Goal: Task Accomplishment & Management: Complete application form

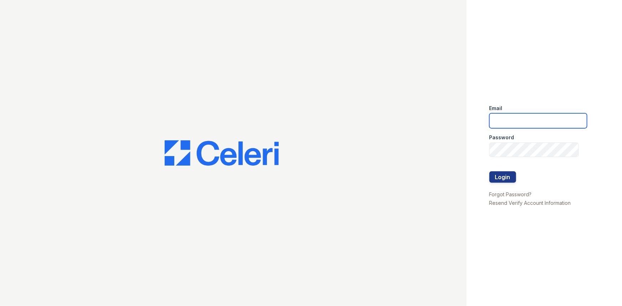
type input "rsingleton@trinity-pm.com"
click at [513, 187] on div at bounding box center [538, 186] width 98 height 7
click at [509, 183] on div at bounding box center [538, 186] width 98 height 7
click at [507, 178] on button "Login" at bounding box center [502, 176] width 27 height 11
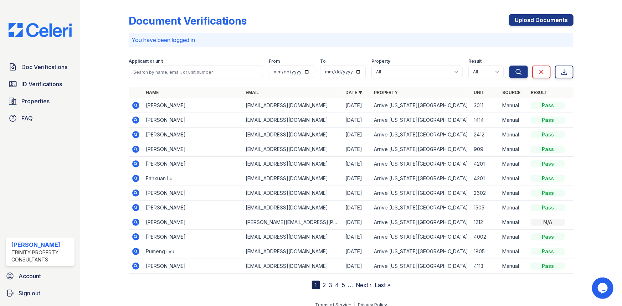
click at [39, 75] on div "Doc Verifications ID Verifications Properties FAQ" at bounding box center [40, 93] width 75 height 66
click at [40, 73] on link "Doc Verifications" at bounding box center [40, 67] width 69 height 14
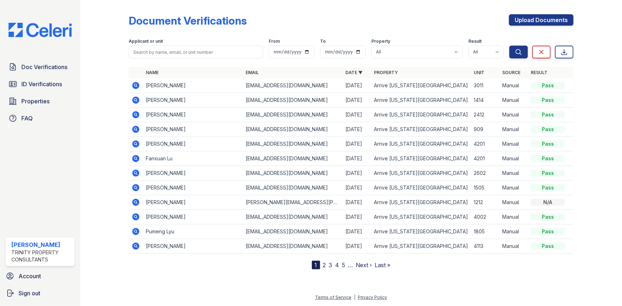
click at [138, 100] on icon at bounding box center [135, 100] width 7 height 7
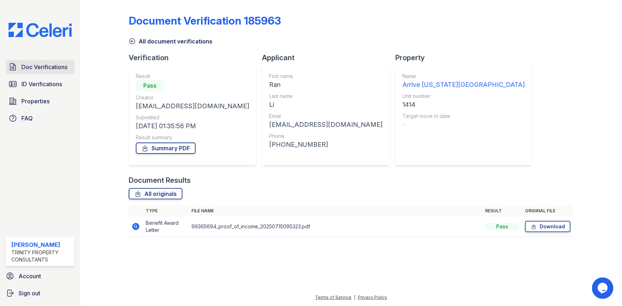
click at [38, 72] on link "Doc Verifications" at bounding box center [40, 67] width 69 height 14
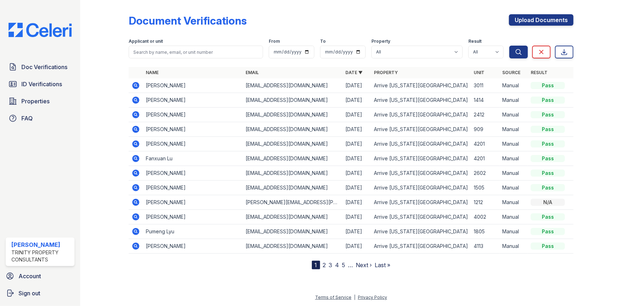
click at [323, 262] on link "2" at bounding box center [324, 265] width 3 height 7
click at [341, 263] on div "2" at bounding box center [337, 265] width 9 height 9
click at [345, 263] on link "3" at bounding box center [346, 265] width 4 height 7
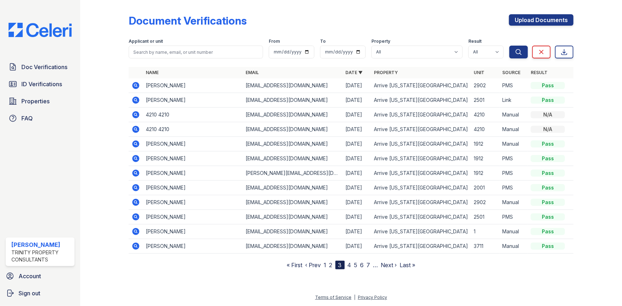
click at [326, 265] on link "1" at bounding box center [325, 265] width 2 height 7
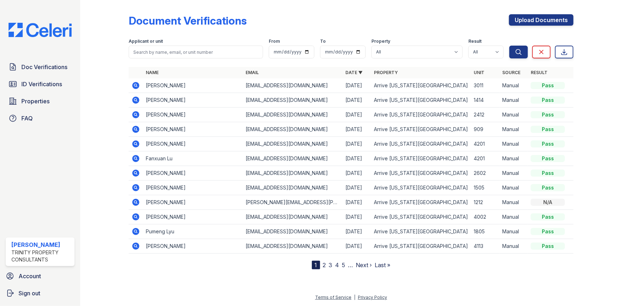
click at [325, 264] on link "2" at bounding box center [324, 265] width 3 height 7
click at [135, 127] on icon at bounding box center [135, 129] width 7 height 7
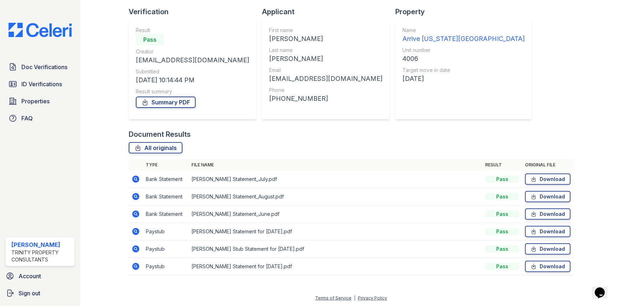
scroll to position [46, 0]
click at [178, 100] on link "Summary PDF" at bounding box center [166, 101] width 60 height 11
click at [52, 88] on link "ID Verifications" at bounding box center [40, 84] width 69 height 14
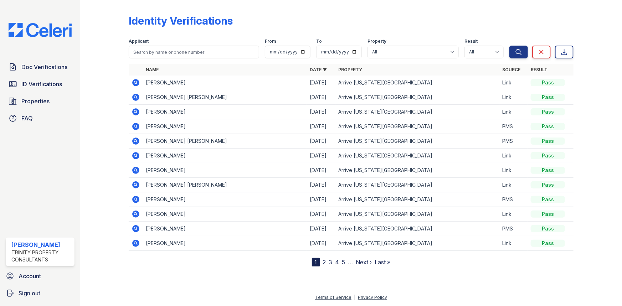
click at [138, 125] on icon at bounding box center [135, 126] width 7 height 7
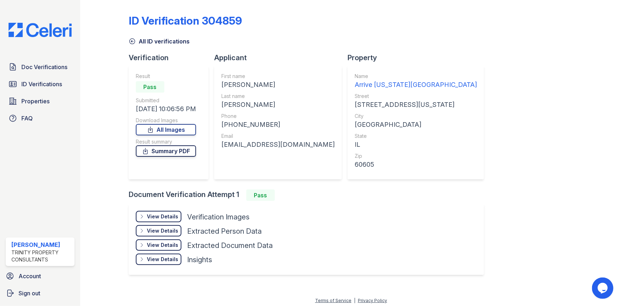
click at [160, 153] on link "Summary PDF" at bounding box center [166, 150] width 60 height 11
drag, startPoint x: 44, startPoint y: 70, endPoint x: 62, endPoint y: 75, distance: 18.8
click at [44, 70] on span "Doc Verifications" at bounding box center [44, 67] width 46 height 9
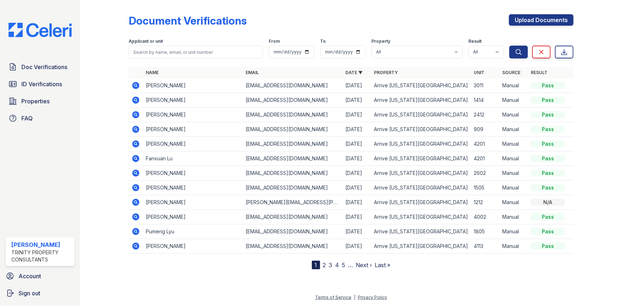
click at [323, 265] on link "2" at bounding box center [324, 265] width 3 height 7
click at [134, 130] on icon at bounding box center [135, 129] width 7 height 7
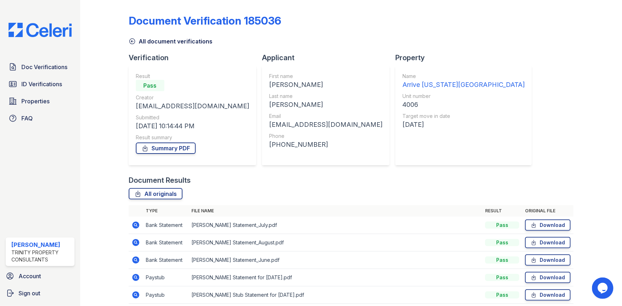
click at [135, 40] on icon at bounding box center [132, 41] width 7 height 7
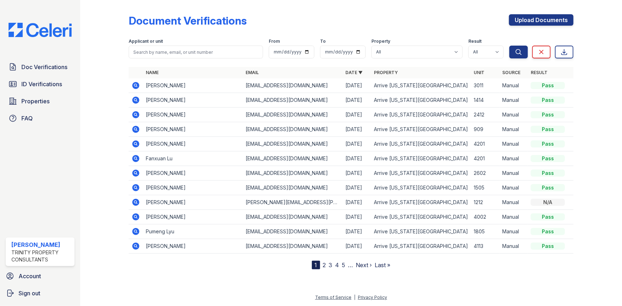
click at [326, 264] on nav "1 2 3 4 5 … Next › Last »" at bounding box center [351, 265] width 79 height 9
click at [325, 265] on link "2" at bounding box center [324, 265] width 3 height 7
click at [138, 142] on icon at bounding box center [135, 143] width 7 height 7
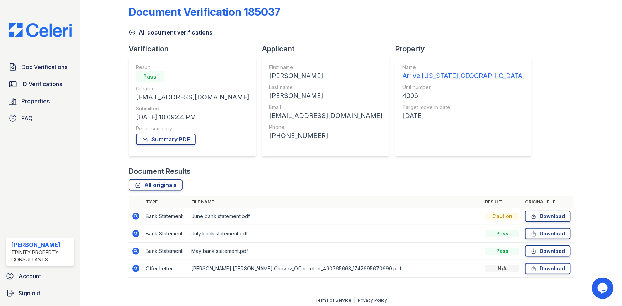
scroll to position [11, 0]
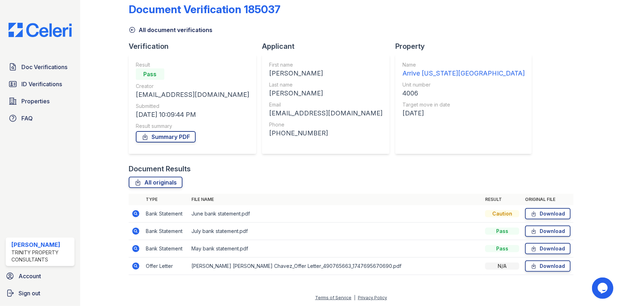
click at [135, 249] on icon at bounding box center [136, 249] width 9 height 9
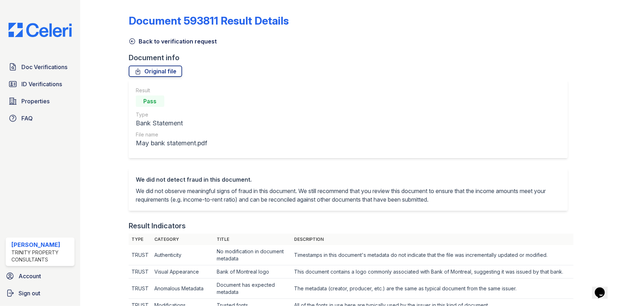
click at [134, 42] on icon at bounding box center [132, 41] width 7 height 7
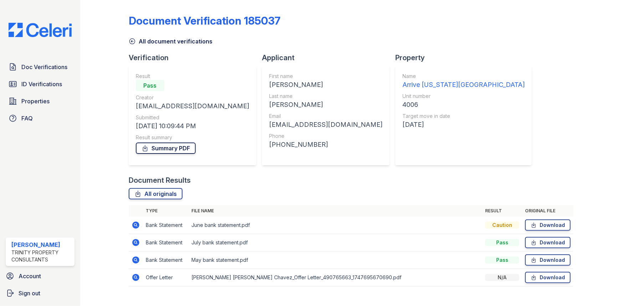
click at [182, 148] on link "Summary PDF" at bounding box center [166, 148] width 60 height 11
click at [61, 94] on link "Properties" at bounding box center [40, 101] width 69 height 14
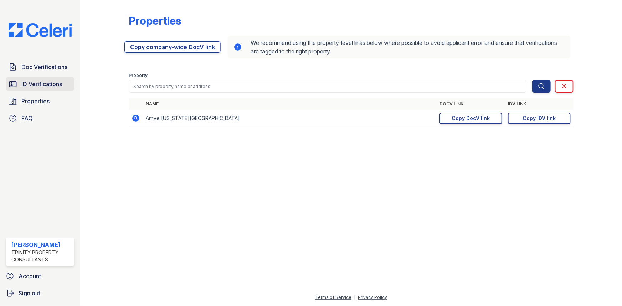
click at [60, 89] on link "ID Verifications" at bounding box center [40, 84] width 69 height 14
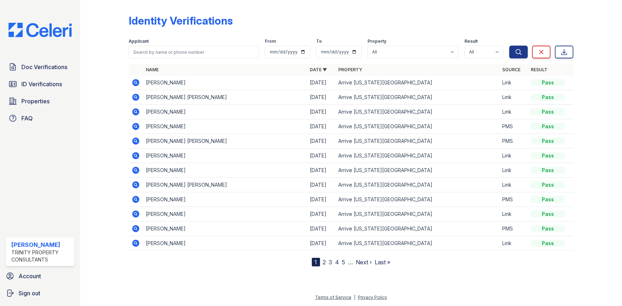
click at [135, 140] on icon at bounding box center [135, 141] width 2 height 2
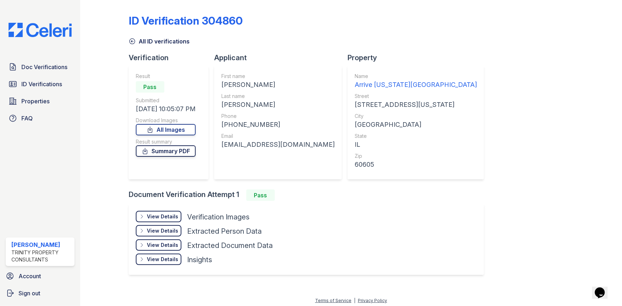
click at [175, 149] on link "Summary PDF" at bounding box center [166, 150] width 60 height 11
click at [62, 81] on span "ID Verifications" at bounding box center [41, 84] width 41 height 9
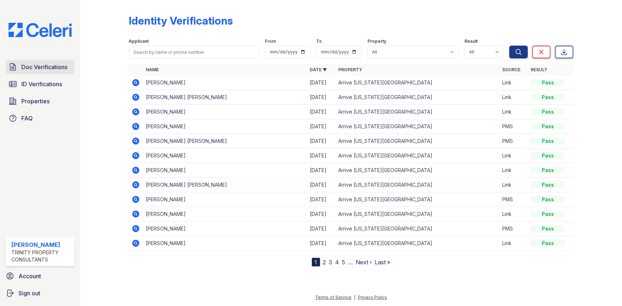
click at [55, 72] on link "Doc Verifications" at bounding box center [40, 67] width 69 height 14
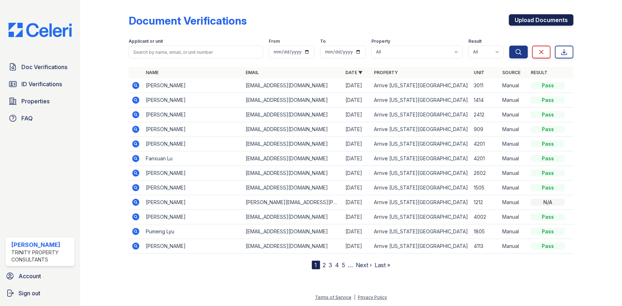
click at [534, 18] on link "Upload Documents" at bounding box center [541, 19] width 65 height 11
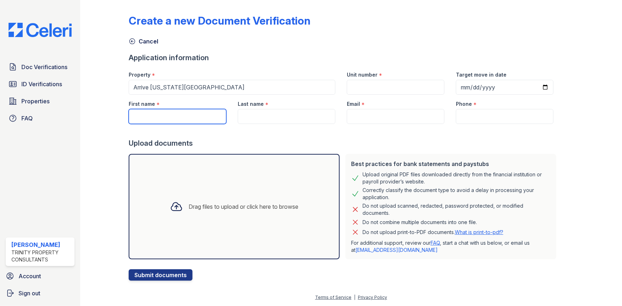
click at [140, 111] on input "First name" at bounding box center [178, 116] width 98 height 15
type input "Zhetao"
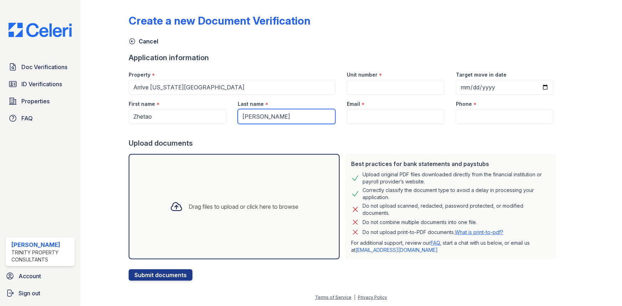
type input "[PERSON_NAME]"
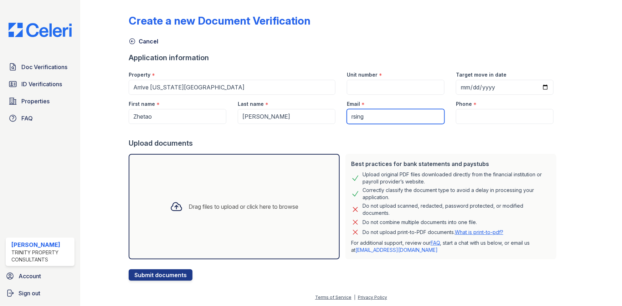
type input "[EMAIL_ADDRESS][DOMAIN_NAME]"
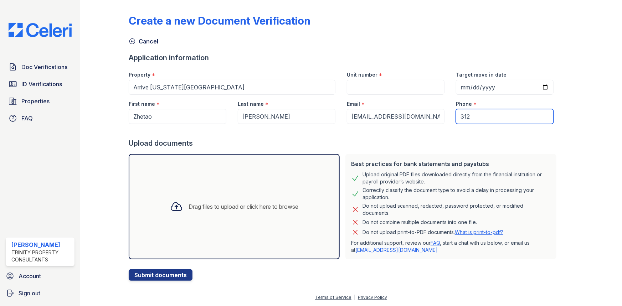
type input "3122109816"
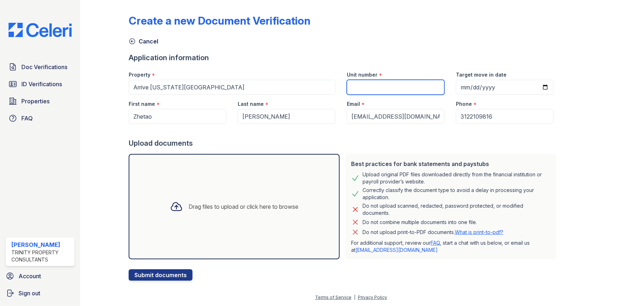
click at [366, 91] on input "Unit number" at bounding box center [396, 87] width 98 height 15
type input "1506"
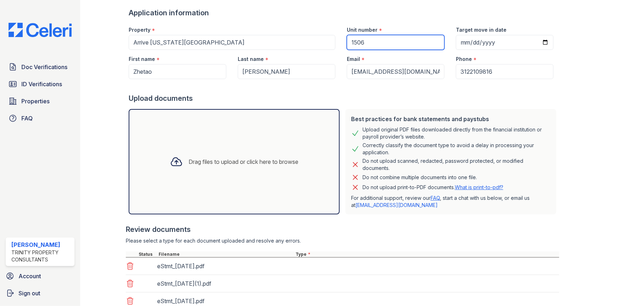
scroll to position [98, 0]
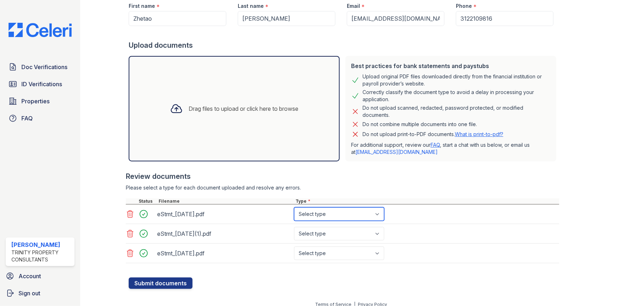
click at [319, 214] on select "Select type Paystub Bank Statement Offer Letter Tax Documents Benefit Award Let…" at bounding box center [339, 214] width 90 height 14
select select "bank_statement"
click at [294, 207] on select "Select type Paystub Bank Statement Offer Letter Tax Documents Benefit Award Let…" at bounding box center [339, 214] width 90 height 14
click at [331, 239] on select "Select type Paystub Bank Statement Offer Letter Tax Documents Benefit Award Let…" at bounding box center [339, 234] width 90 height 14
select select "bank_statement"
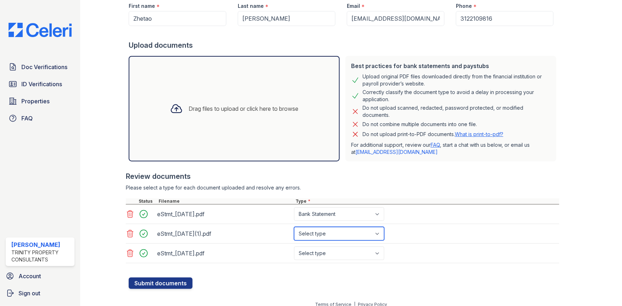
click at [294, 227] on select "Select type Paystub Bank Statement Offer Letter Tax Documents Benefit Award Let…" at bounding box center [339, 234] width 90 height 14
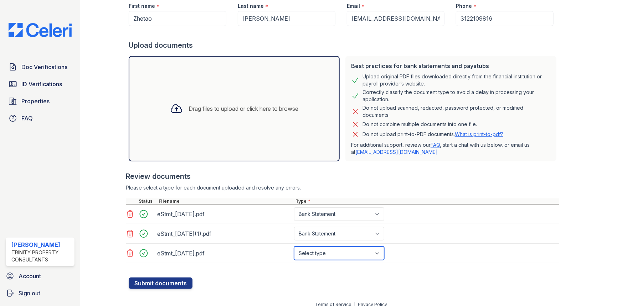
click at [328, 252] on select "Select type Paystub Bank Statement Offer Letter Tax Documents Benefit Award Let…" at bounding box center [339, 254] width 90 height 14
select select "bank_statement"
click at [294, 247] on select "Select type Paystub Bank Statement Offer Letter Tax Documents Benefit Award Let…" at bounding box center [339, 254] width 90 height 14
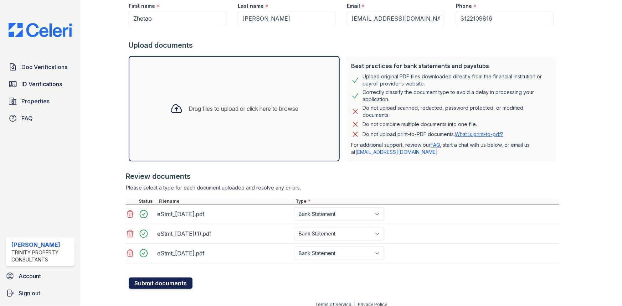
click at [178, 283] on button "Submit documents" at bounding box center [161, 283] width 64 height 11
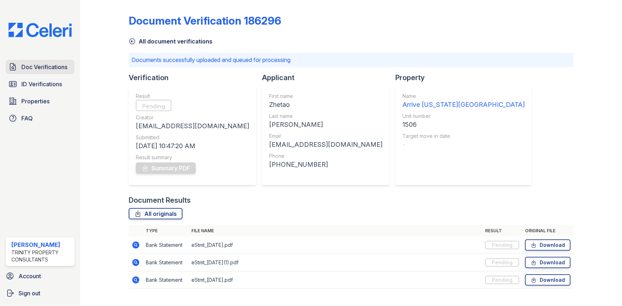
click at [34, 61] on link "Doc Verifications" at bounding box center [40, 67] width 69 height 14
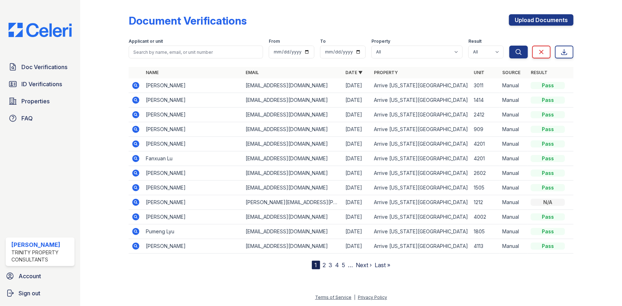
click at [46, 91] on div "Doc Verifications ID Verifications Properties FAQ" at bounding box center [40, 93] width 75 height 66
click at [50, 85] on span "ID Verifications" at bounding box center [41, 84] width 41 height 9
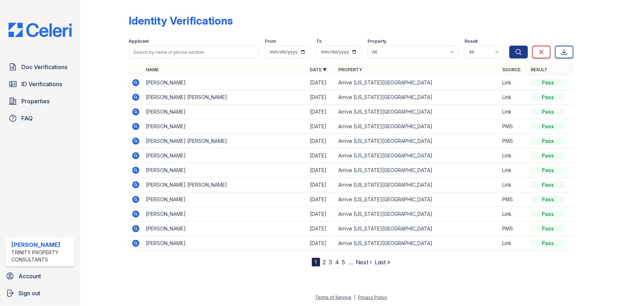
click at [132, 202] on icon at bounding box center [136, 199] width 9 height 9
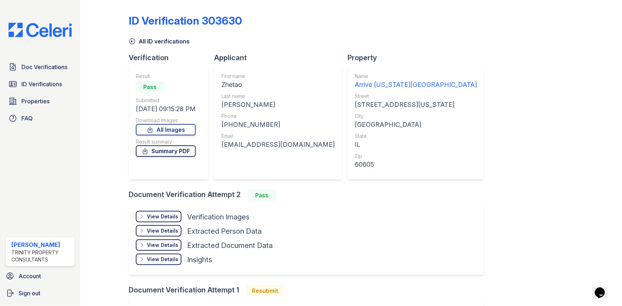
click at [158, 150] on link "Summary PDF" at bounding box center [166, 150] width 60 height 11
click at [52, 68] on span "Doc Verifications" at bounding box center [44, 67] width 46 height 9
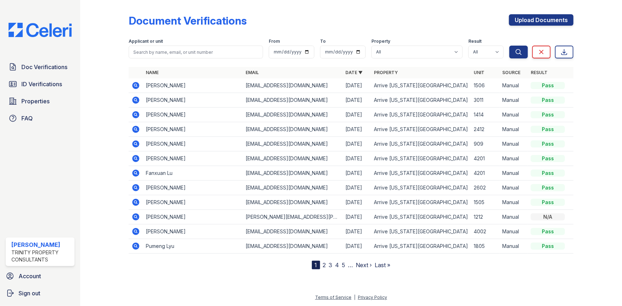
click at [136, 88] on icon at bounding box center [135, 85] width 7 height 7
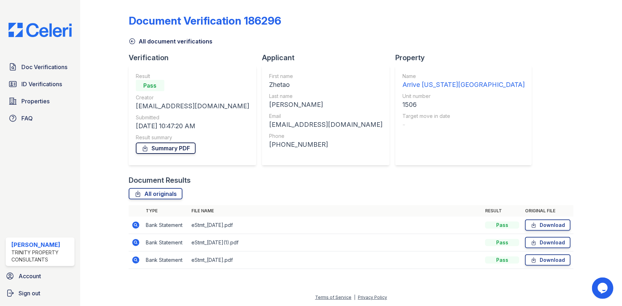
click at [163, 149] on link "Summary PDF" at bounding box center [166, 148] width 60 height 11
click at [24, 86] on span "ID Verifications" at bounding box center [41, 84] width 41 height 9
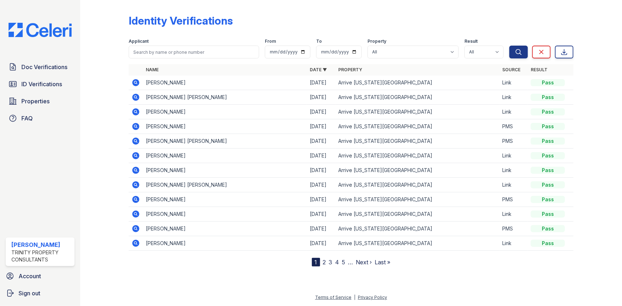
click at [39, 69] on span "Doc Verifications" at bounding box center [44, 67] width 46 height 9
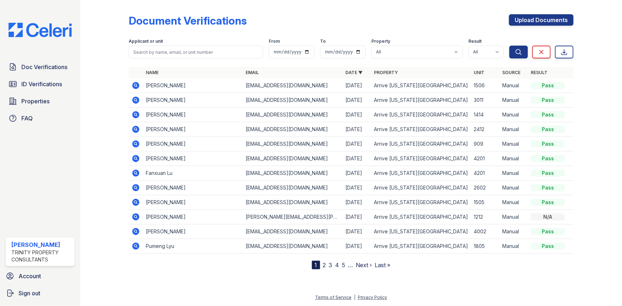
click at [32, 92] on div "Doc Verifications ID Verifications Properties FAQ" at bounding box center [40, 93] width 75 height 66
click at [32, 68] on span "Doc Verifications" at bounding box center [44, 67] width 46 height 9
click at [42, 96] on link "Properties" at bounding box center [40, 101] width 69 height 14
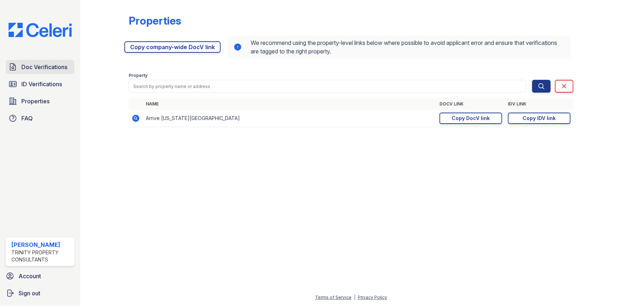
click at [50, 70] on span "Doc Verifications" at bounding box center [44, 67] width 46 height 9
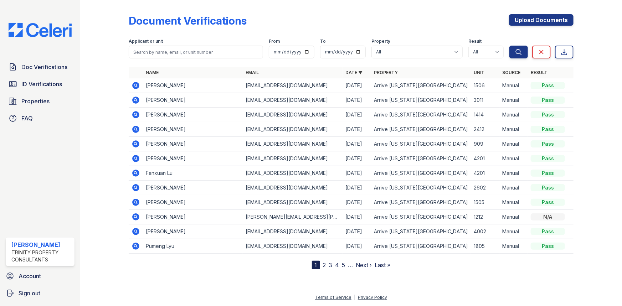
click at [324, 264] on link "2" at bounding box center [324, 265] width 3 height 7
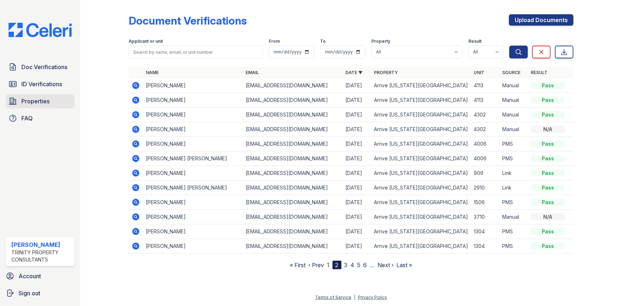
click at [29, 103] on span "Properties" at bounding box center [35, 101] width 28 height 9
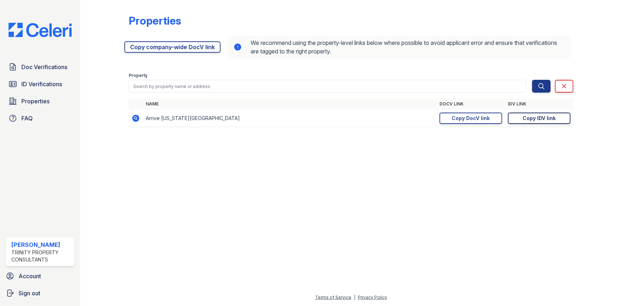
click at [529, 115] on div "Copy IDV link" at bounding box center [539, 118] width 33 height 7
click at [458, 116] on div "Copy DocV link" at bounding box center [471, 118] width 38 height 7
click at [519, 170] on div at bounding box center [351, 220] width 519 height 148
click at [464, 108] on th "DocV Link" at bounding box center [471, 103] width 68 height 11
click at [469, 113] on link "Copy DocV link Copy link" at bounding box center [471, 118] width 63 height 11
